Goal: Complete application form: Complete application form

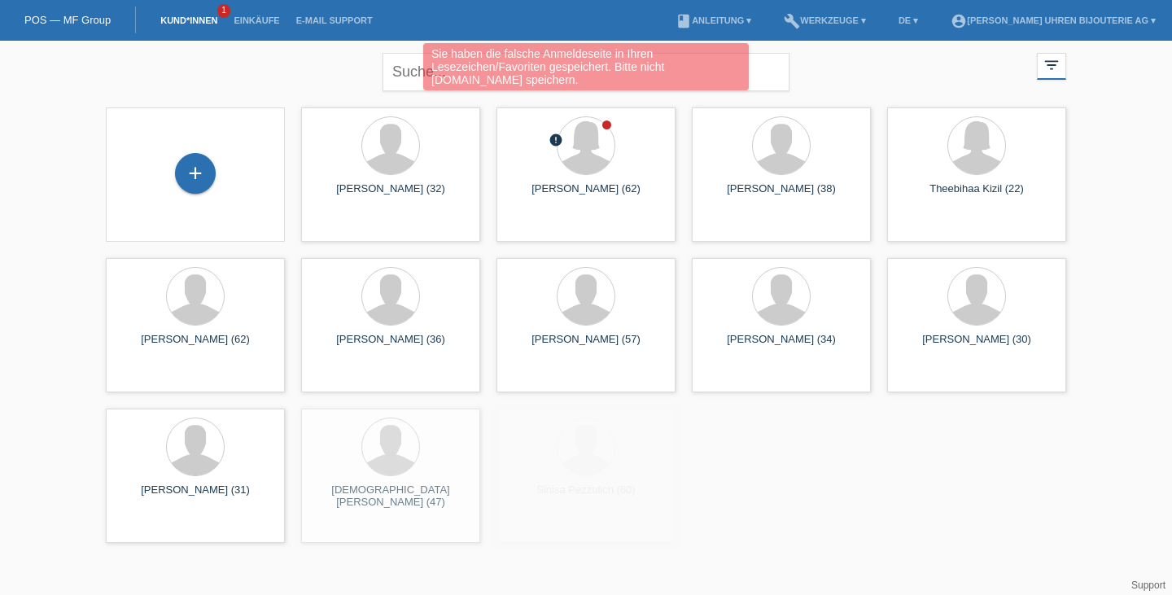
click at [172, 182] on div "+" at bounding box center [195, 174] width 153 height 43
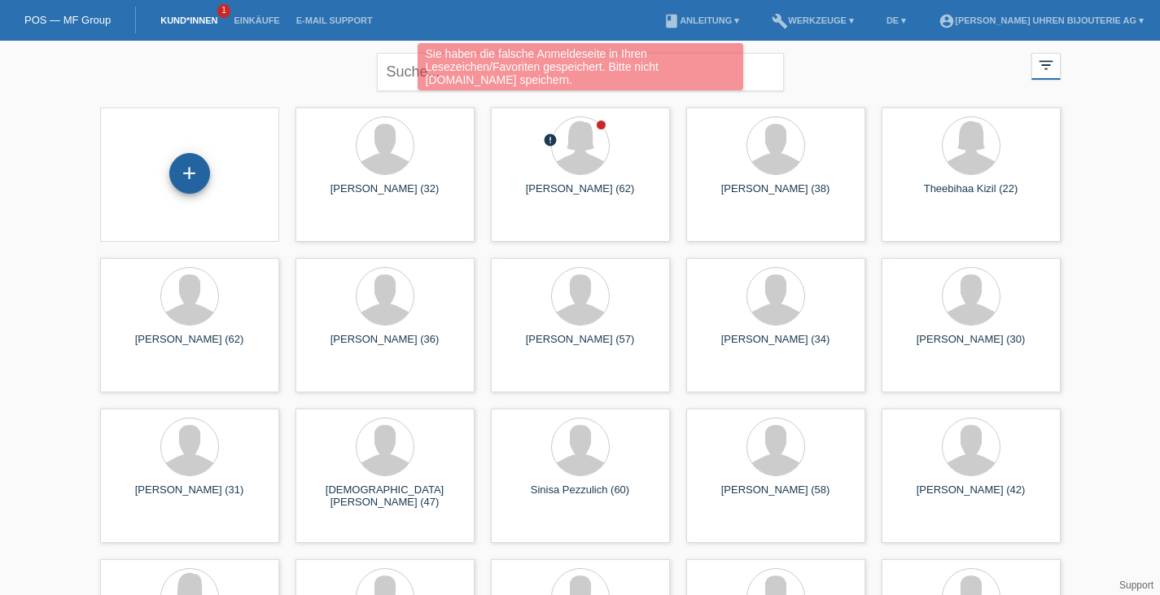
click at [179, 168] on div "+" at bounding box center [189, 173] width 41 height 41
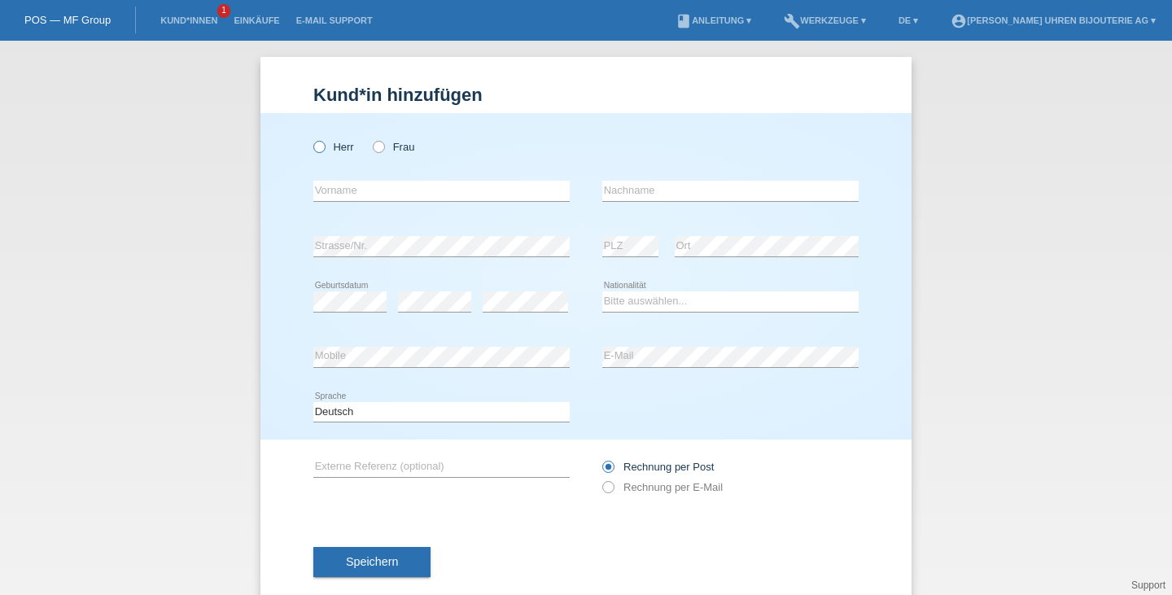
click at [311, 138] on icon at bounding box center [311, 138] width 0 height 0
click at [314, 146] on input "Herr" at bounding box center [318, 146] width 11 height 11
radio input "true"
click at [348, 183] on input "text" at bounding box center [441, 191] width 256 height 20
type input "[PERSON_NAME]"
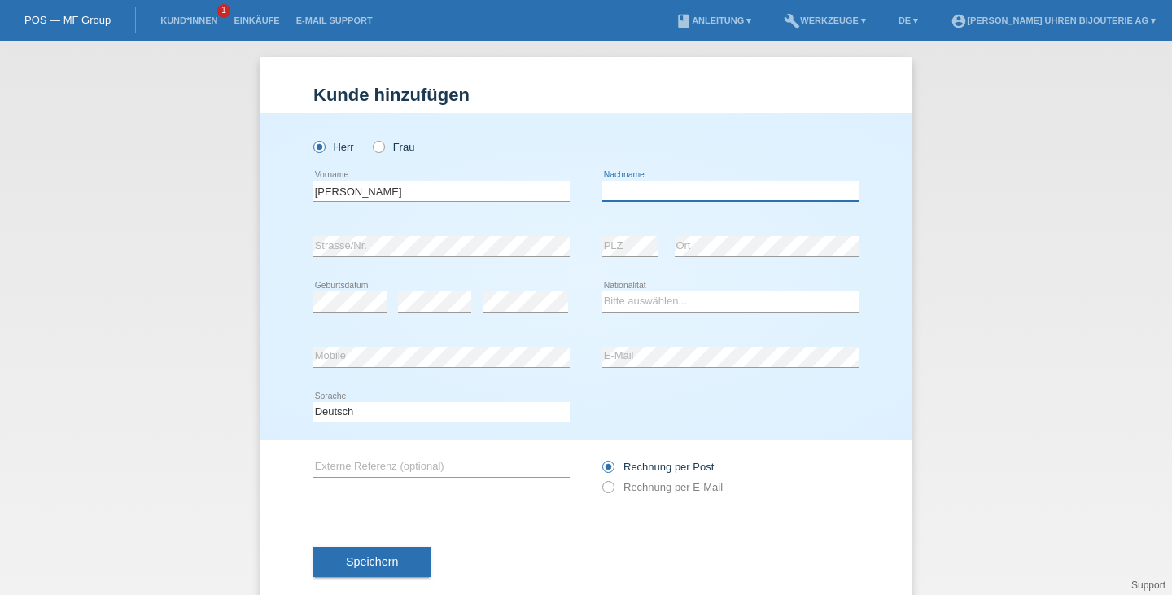
click at [646, 196] on input "text" at bounding box center [730, 191] width 256 height 20
type input "Toma"
click at [306, 298] on div "Herr Frau [PERSON_NAME] error Vorname" at bounding box center [585, 276] width 651 height 326
select select "CH"
click at [602, 291] on select "Bitte auswählen... [GEOGRAPHIC_DATA] [GEOGRAPHIC_DATA] [GEOGRAPHIC_DATA] [GEOGR…" at bounding box center [730, 301] width 256 height 20
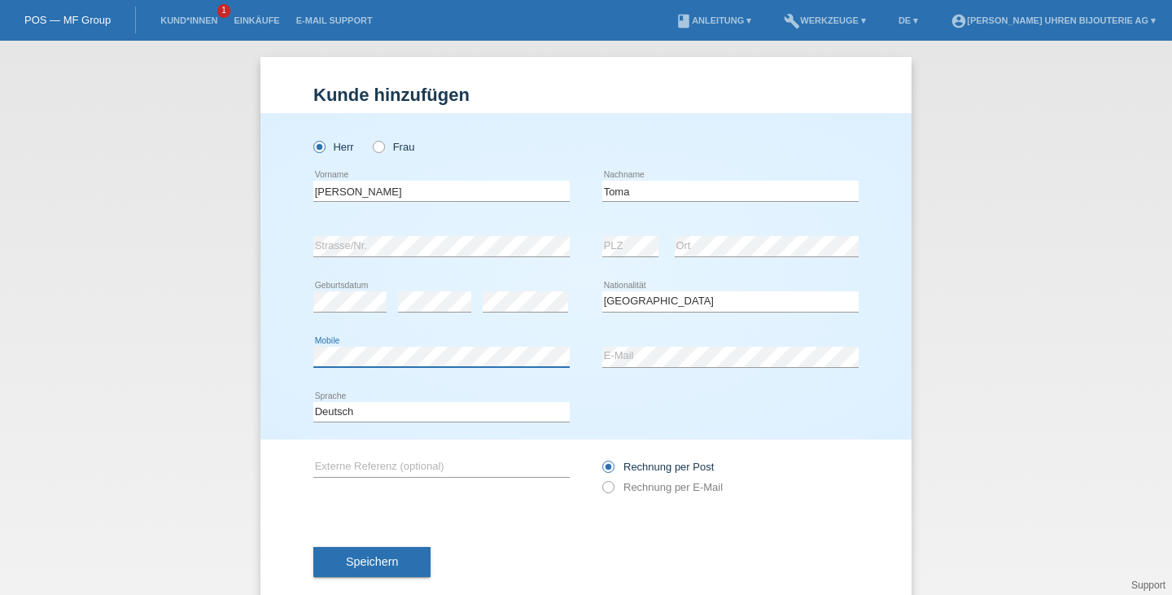
scroll to position [32, 0]
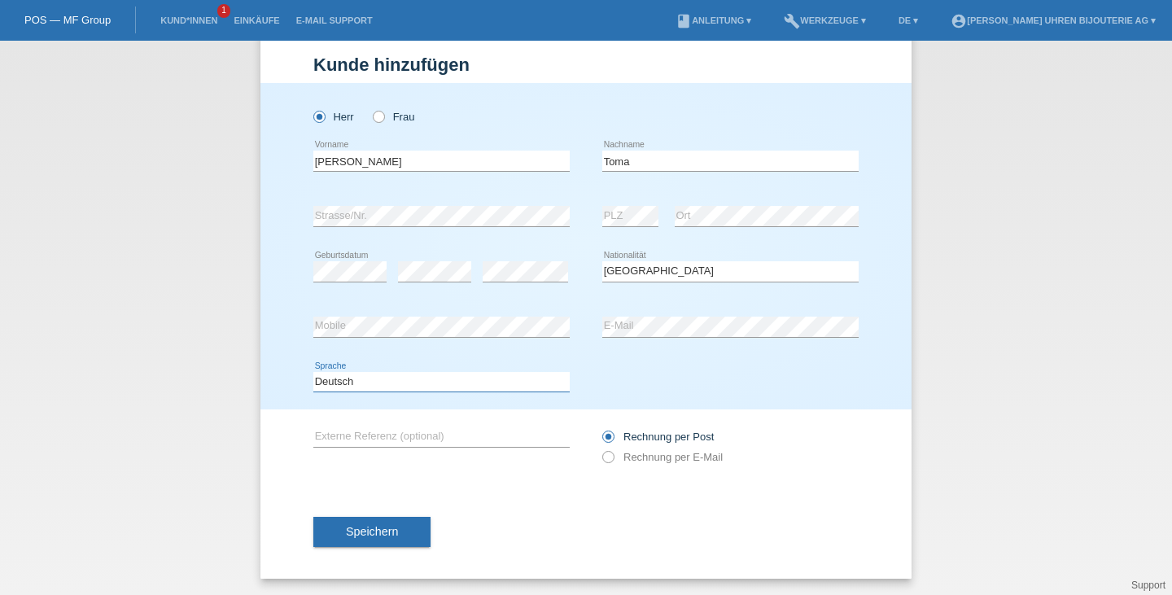
click at [352, 378] on select "Deutsch Français Italiano English" at bounding box center [441, 382] width 256 height 20
click at [453, 439] on input "text" at bounding box center [441, 436] width 256 height 20
click at [708, 452] on label "Rechnung per E-Mail" at bounding box center [662, 457] width 120 height 12
click at [613, 452] on input "Rechnung per E-Mail" at bounding box center [607, 461] width 11 height 20
radio input "true"
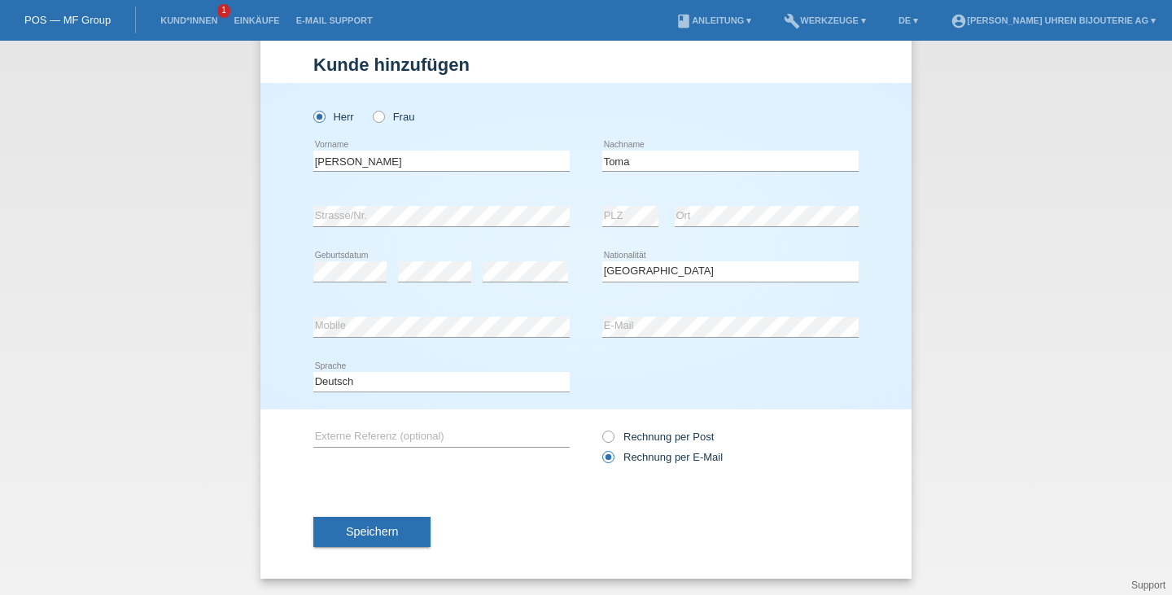
click at [439, 419] on div "error Externe Referenz (optional)" at bounding box center [441, 436] width 256 height 55
click at [439, 436] on input "text" at bounding box center [441, 436] width 256 height 20
type input "Breitling Navitimer B01"
click at [367, 521] on button "Speichern" at bounding box center [371, 532] width 117 height 31
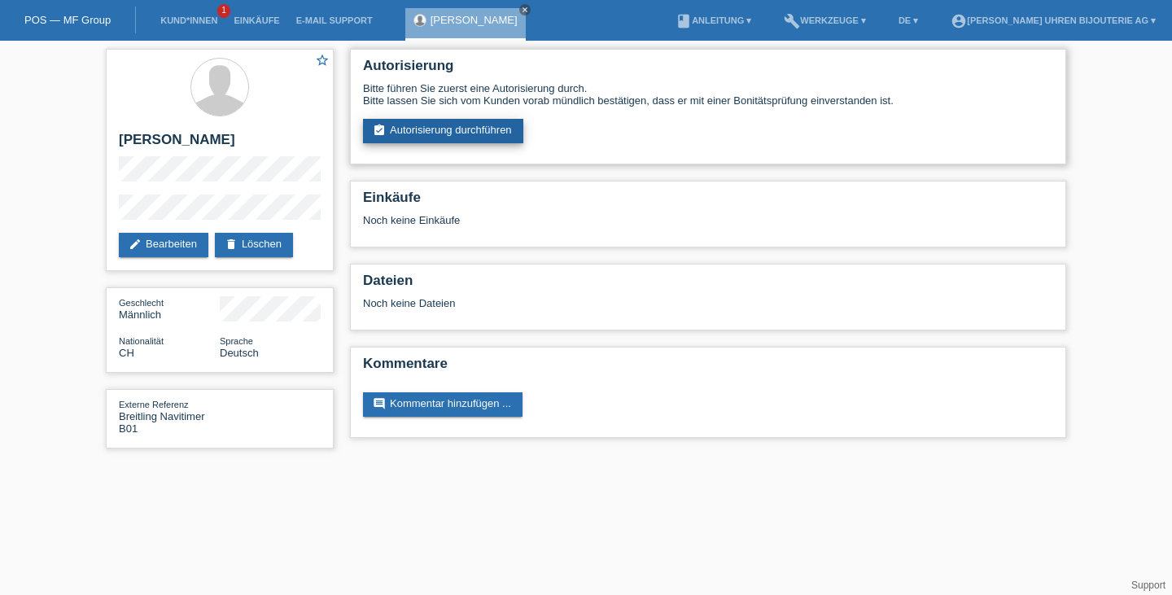
click at [438, 122] on link "assignment_turned_in Autorisierung durchführen" at bounding box center [443, 131] width 160 height 24
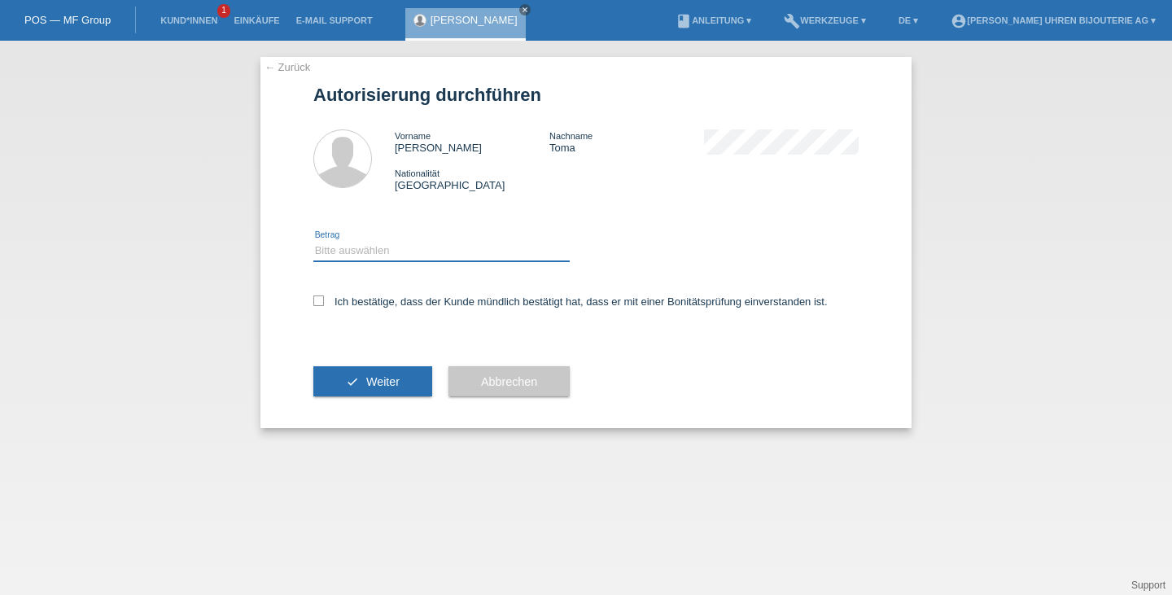
click at [391, 256] on select "Bitte auswählen CHF 1.00 - CHF 499.00 CHF 500.00 - CHF 1'999.00 CHF 2'000.00 - …" at bounding box center [441, 251] width 256 height 20
select select "3"
click at [313, 242] on select "Bitte auswählen CHF 1.00 - CHF 499.00 CHF 500.00 - CHF 1'999.00 CHF 2'000.00 - …" at bounding box center [441, 251] width 256 height 20
click at [418, 297] on label "Ich bestätige, dass der Kunde mündlich bestätigt hat, dass er mit einer Bonität…" at bounding box center [570, 301] width 514 height 12
click at [324, 297] on input "Ich bestätige, dass der Kunde mündlich bestätigt hat, dass er mit einer Bonität…" at bounding box center [318, 300] width 11 height 11
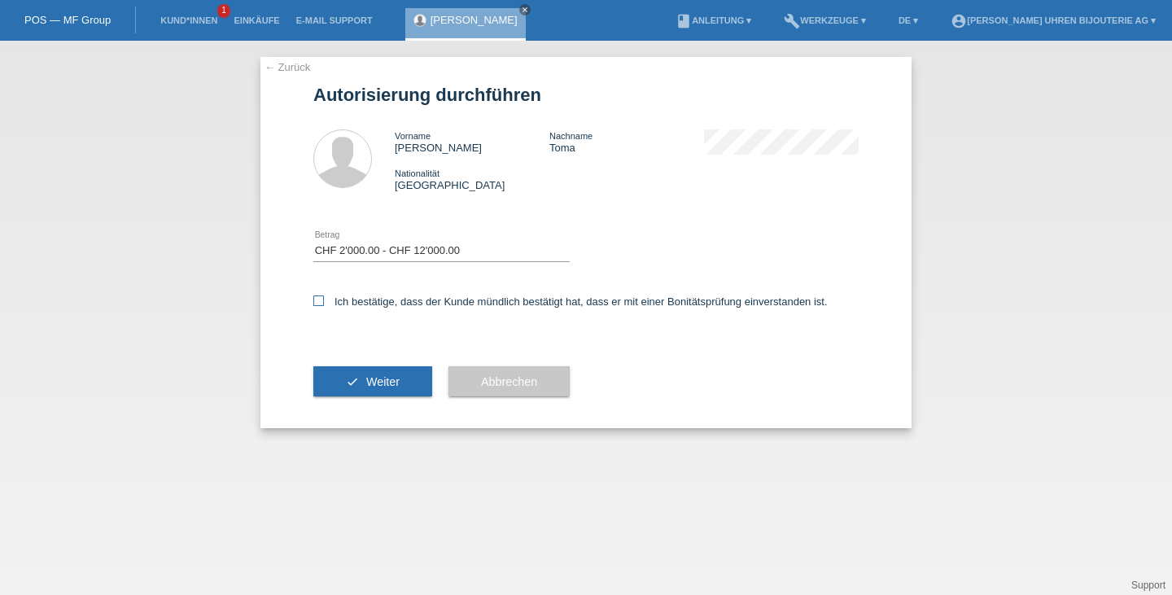
checkbox input "true"
click at [394, 378] on span "Weiter" at bounding box center [382, 381] width 33 height 13
